Goal: Information Seeking & Learning: Learn about a topic

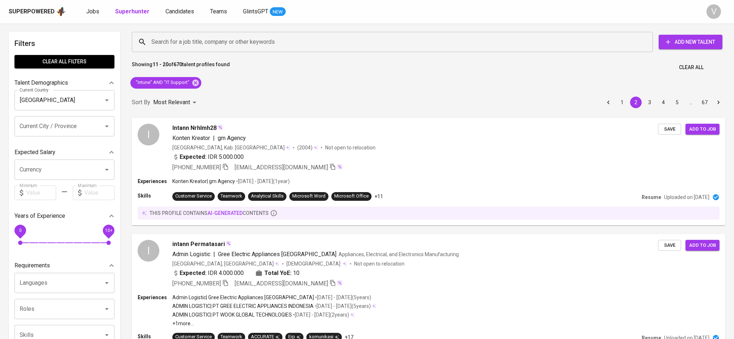
scroll to position [889, 0]
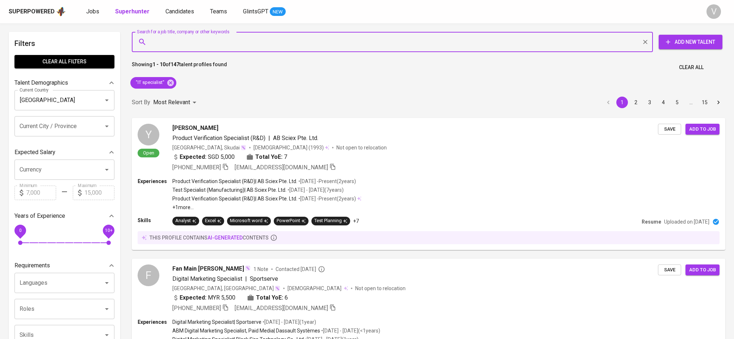
click at [94, 12] on span "Jobs" at bounding box center [92, 11] width 13 height 7
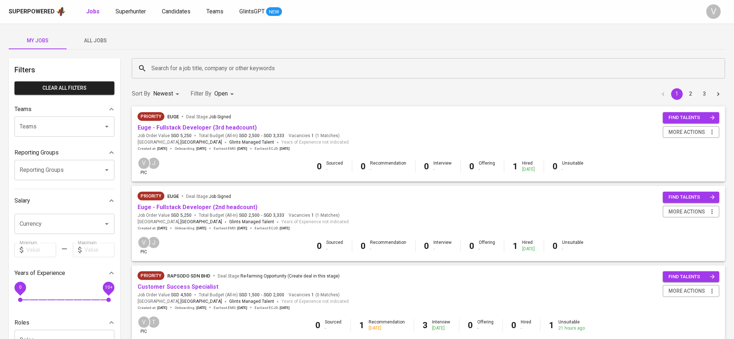
click at [174, 67] on input "Search for a job title, company or other keywords" at bounding box center [431, 69] width 562 height 14
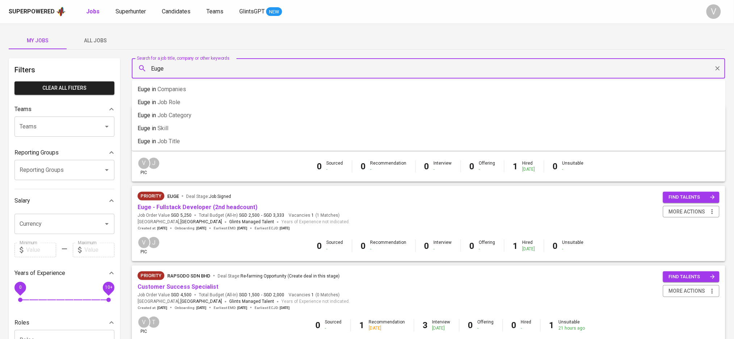
type input "Euge"
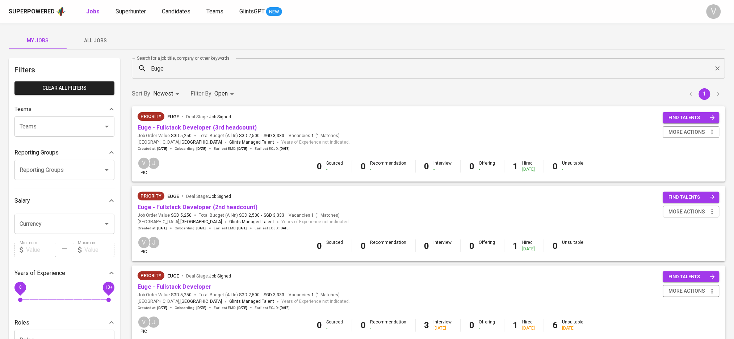
click at [165, 128] on link "Euge - Fullstack Developer (3rd headcount)" at bounding box center [197, 127] width 119 height 7
click at [161, 205] on link "Euge - Fullstack Developer (2nd headcount)" at bounding box center [198, 207] width 120 height 7
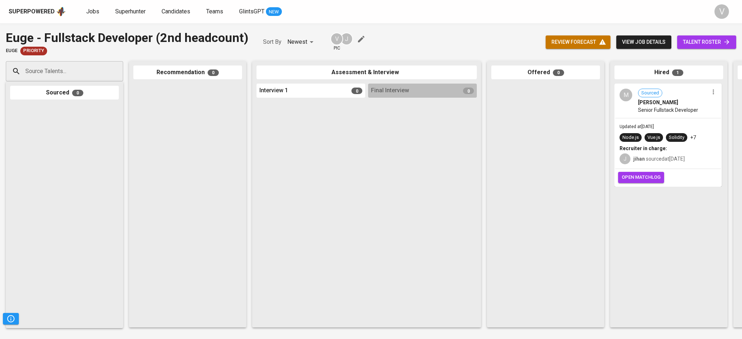
click at [638, 109] on span "Senior Fullstack Developer" at bounding box center [668, 109] width 60 height 7
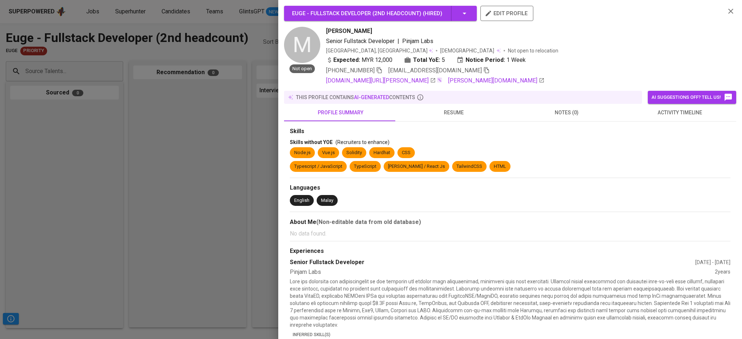
click at [550, 109] on span "notes (0)" at bounding box center [566, 112] width 104 height 9
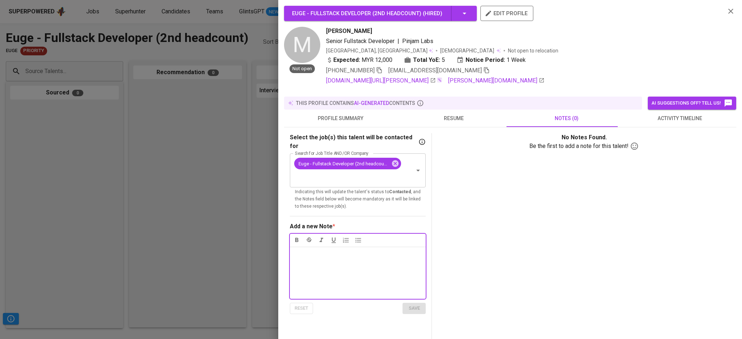
click at [726, 9] on icon "button" at bounding box center [730, 11] width 9 height 9
